Goal: Navigation & Orientation: Find specific page/section

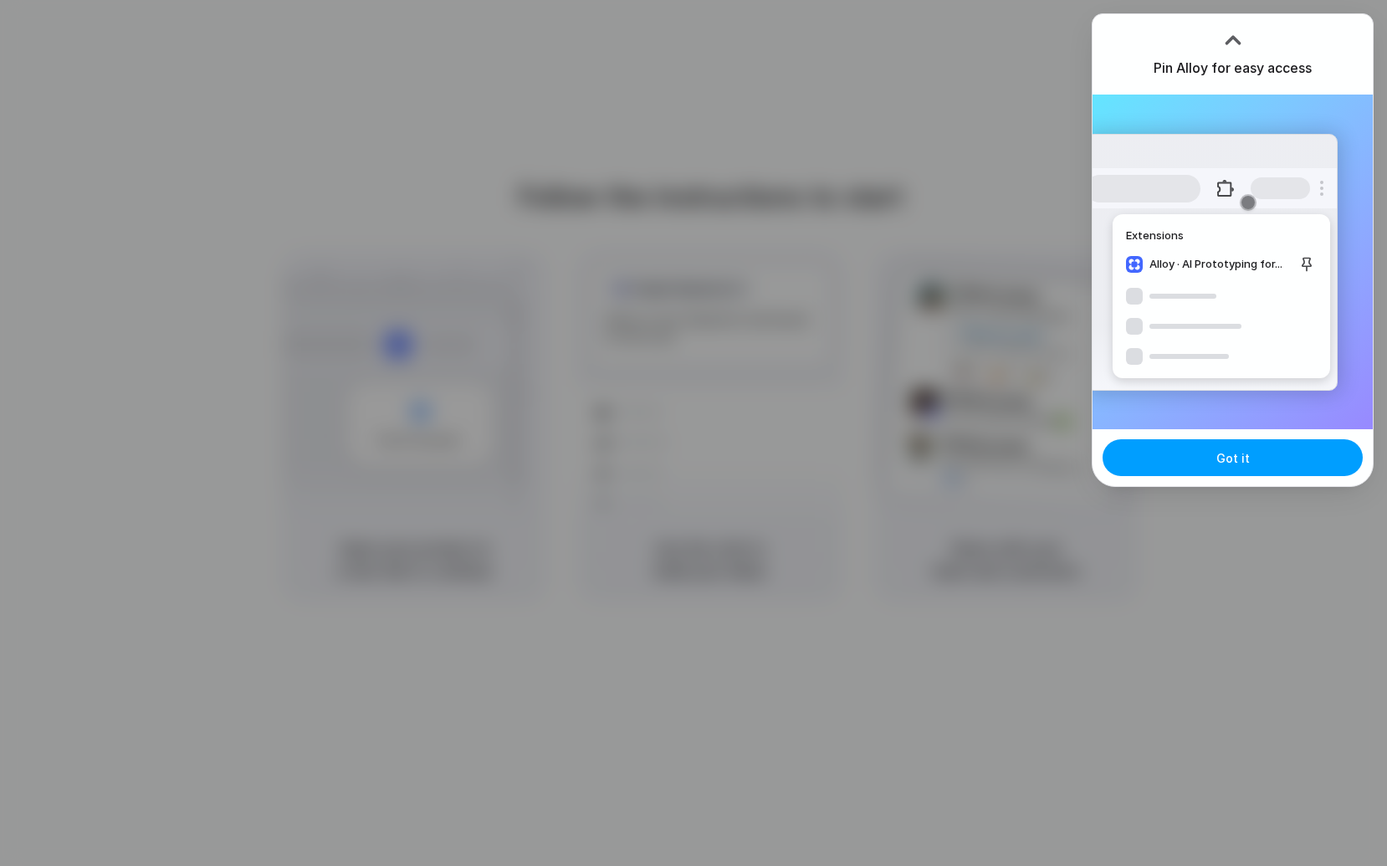
click at [1265, 470] on button "Got it" at bounding box center [1233, 457] width 260 height 37
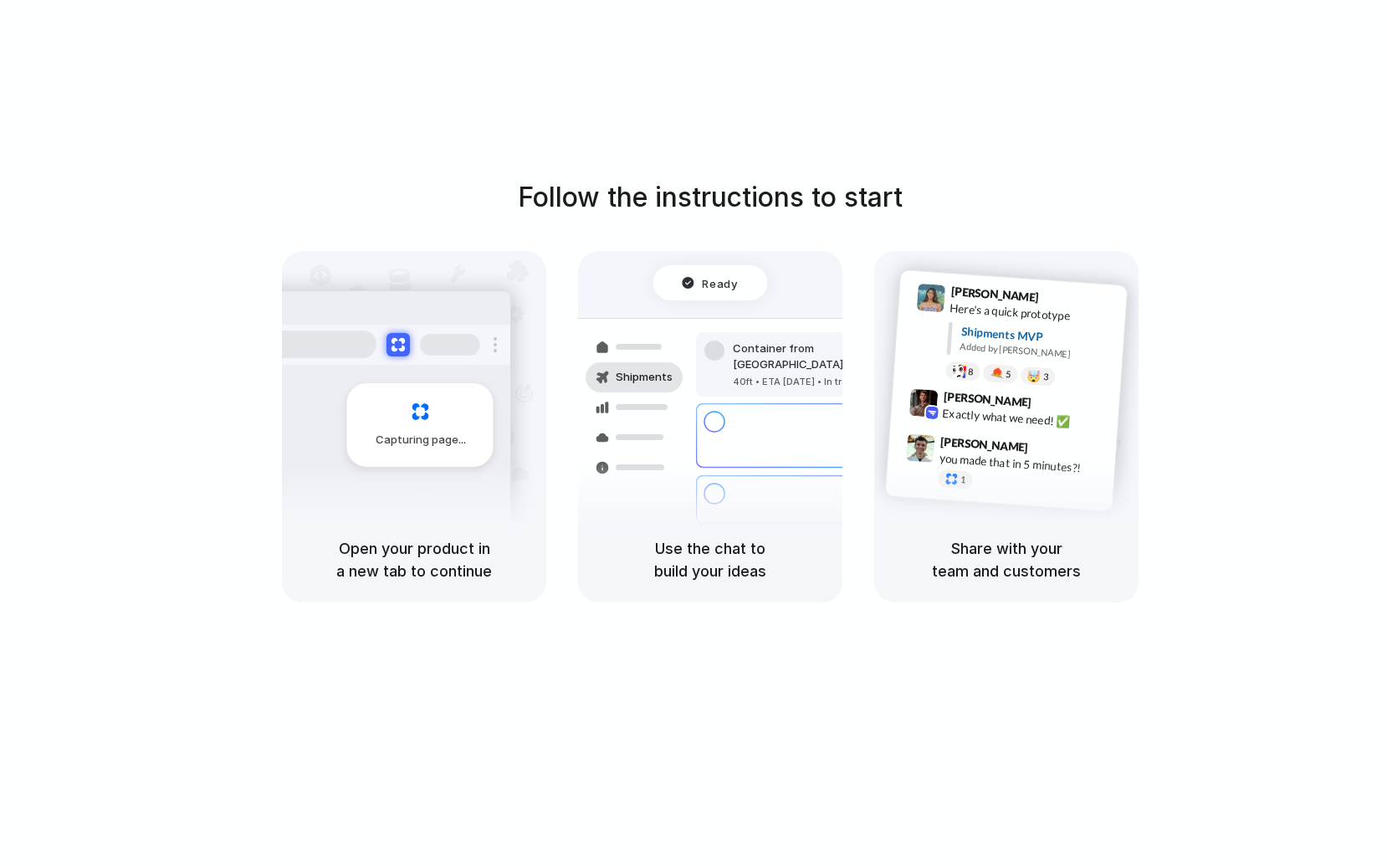
click at [654, 540] on h5 "Use the chat to build your ideas" at bounding box center [710, 559] width 224 height 45
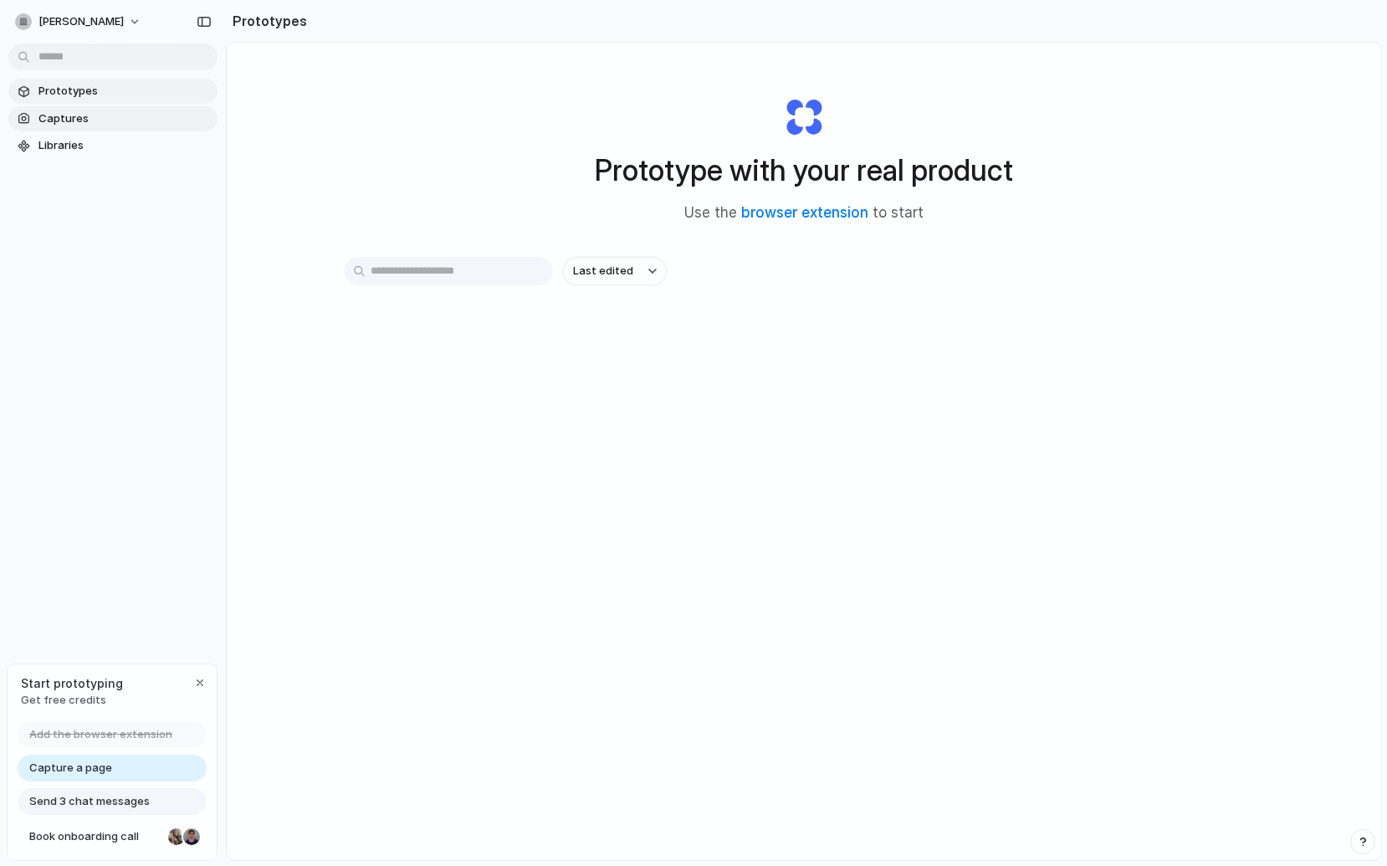
click at [104, 121] on span "Captures" at bounding box center [124, 118] width 172 height 17
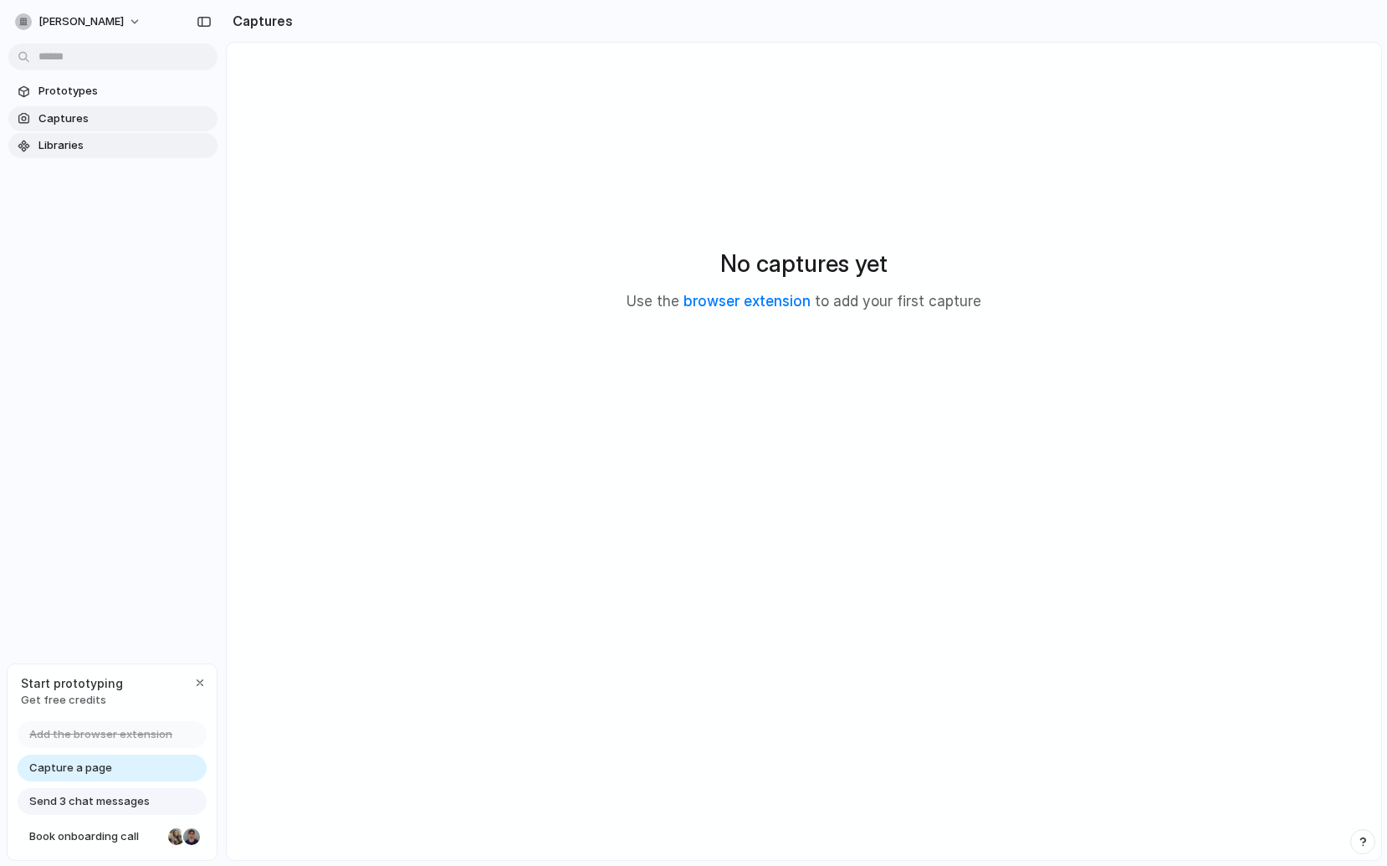
click at [83, 141] on span "Libraries" at bounding box center [124, 145] width 172 height 17
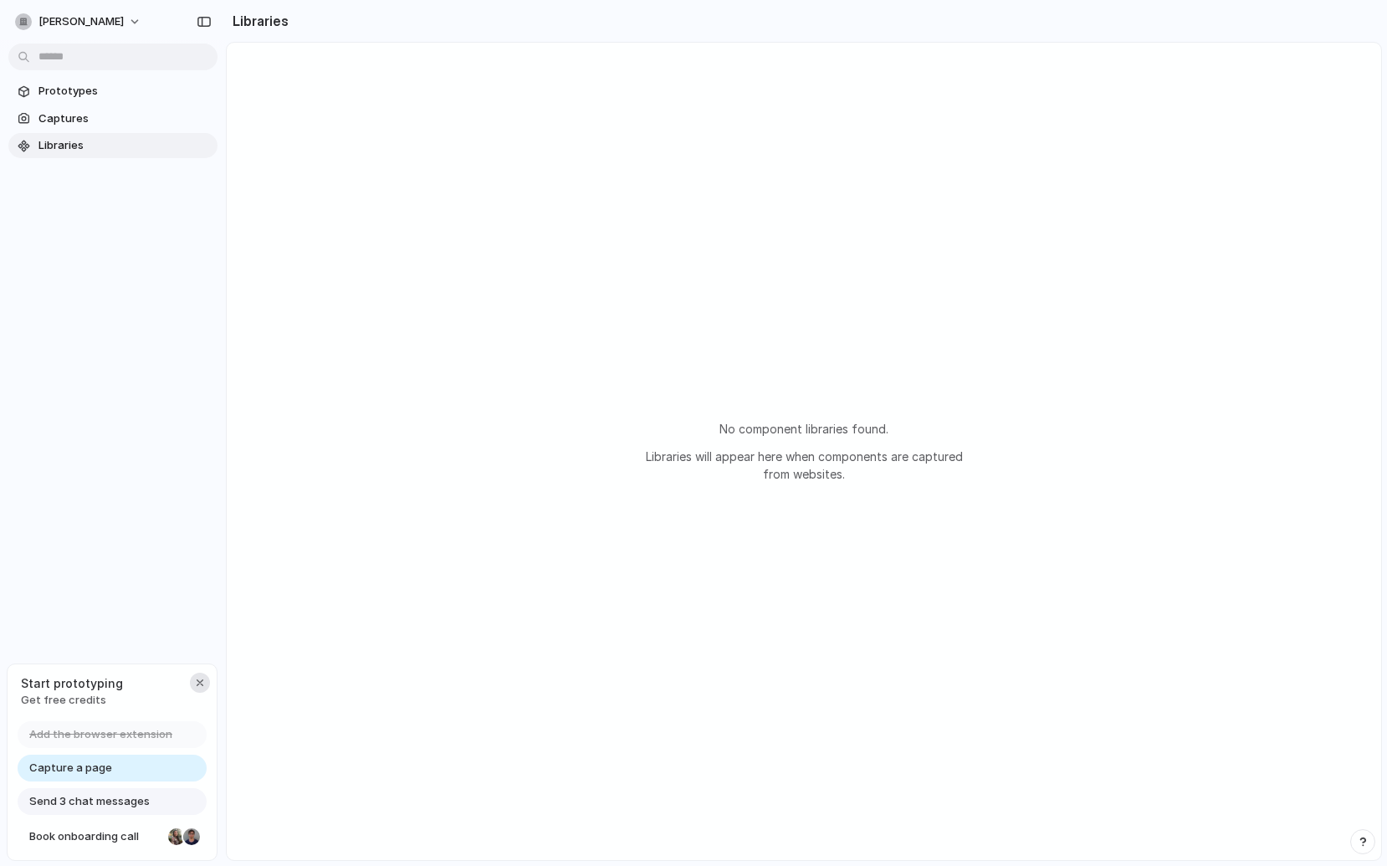
click at [201, 678] on div "button" at bounding box center [199, 682] width 13 height 13
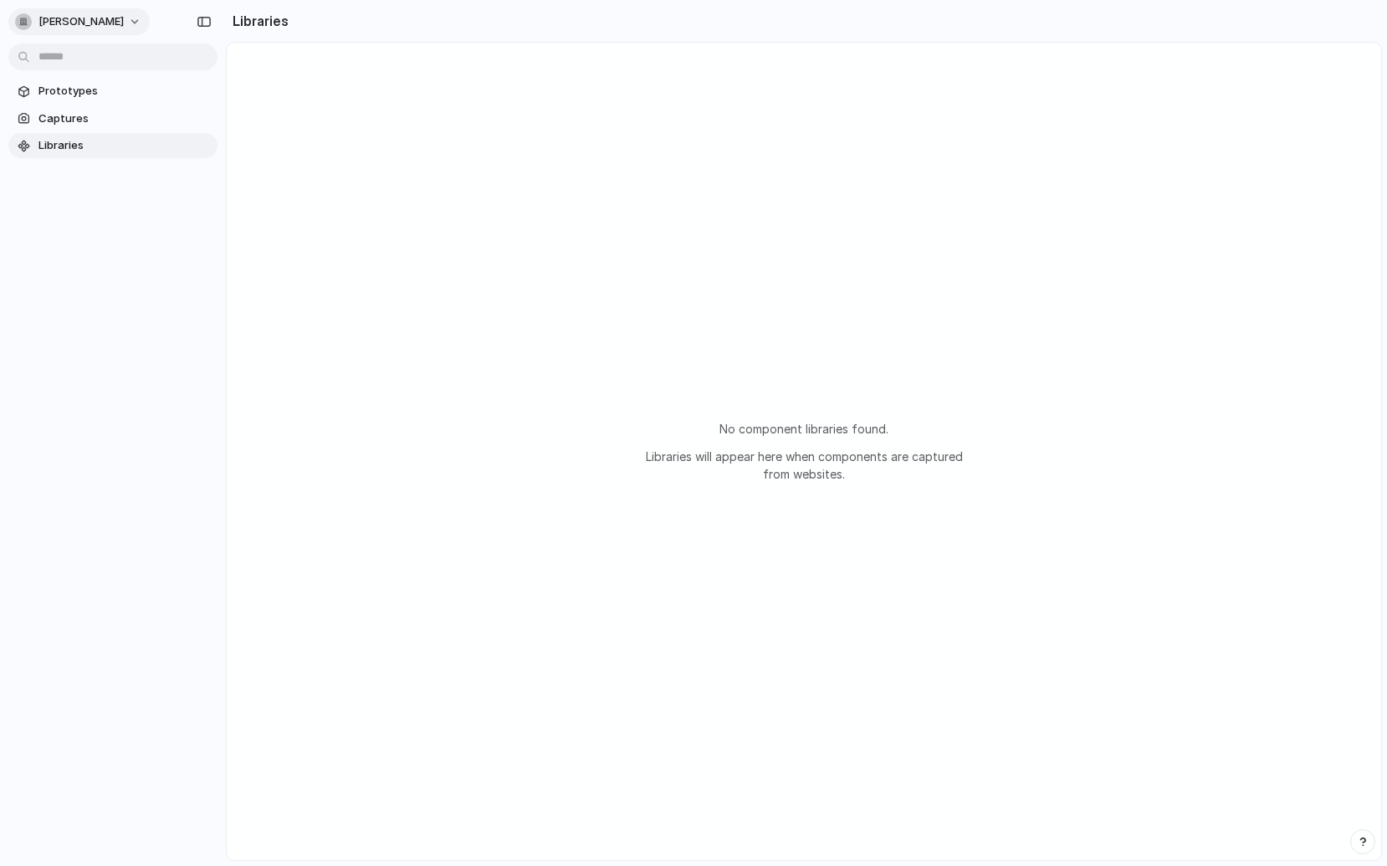
click at [90, 13] on div "adam-green" at bounding box center [69, 21] width 109 height 17
click at [73, 248] on div "Settings Invite members Change theme Sign out" at bounding box center [693, 433] width 1387 height 866
click at [117, 95] on span "Prototypes" at bounding box center [124, 91] width 172 height 17
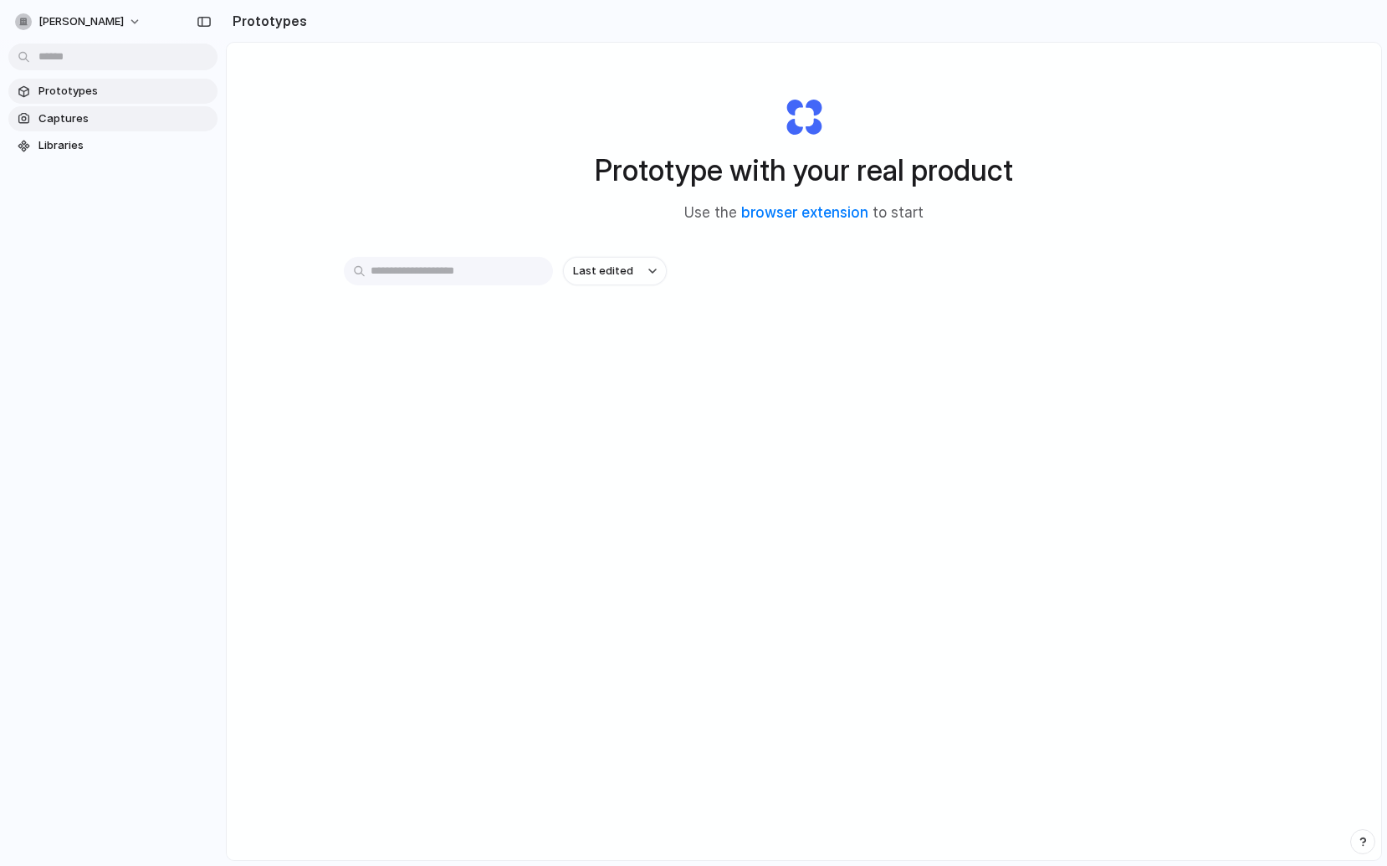
click at [79, 114] on span "Captures" at bounding box center [124, 118] width 172 height 17
